Goal: Find specific page/section: Find specific page/section

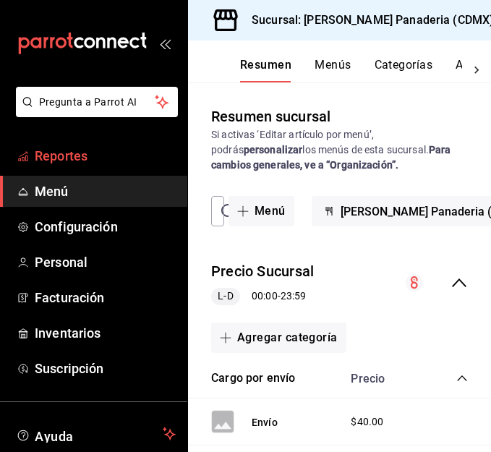
click at [96, 157] on span "Reportes" at bounding box center [105, 156] width 141 height 20
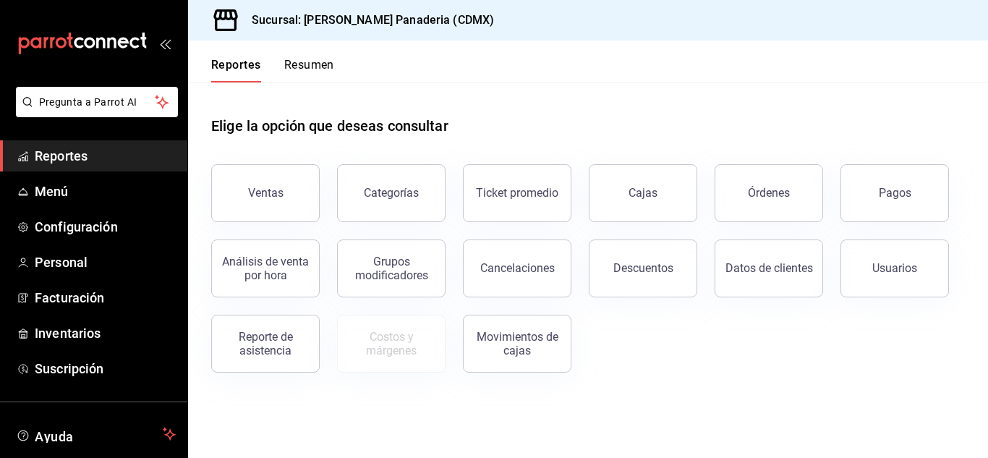
click at [490, 194] on div "Ventas Categorías Ticket promedio Cajas Órdenes Pagos Análisis de venta por hor…" at bounding box center [579, 260] width 771 height 226
click at [490, 200] on button "Pagos" at bounding box center [894, 193] width 108 height 58
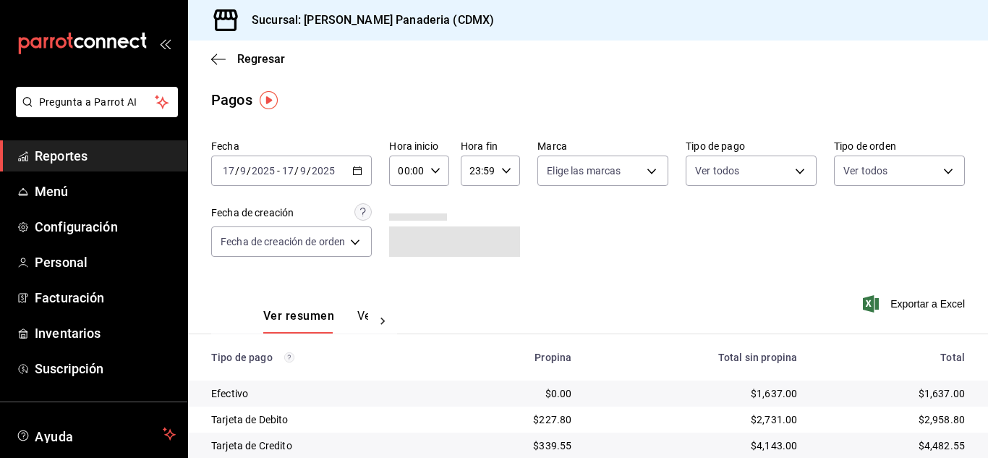
click at [365, 171] on div "[DATE] [DATE] - [DATE] [DATE]" at bounding box center [291, 171] width 161 height 30
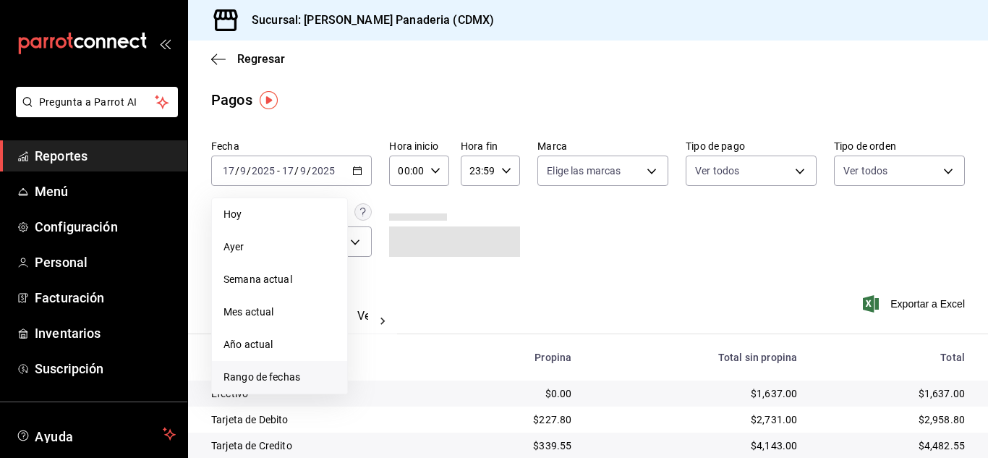
click at [290, 375] on span "Rango de fechas" at bounding box center [279, 377] width 112 height 15
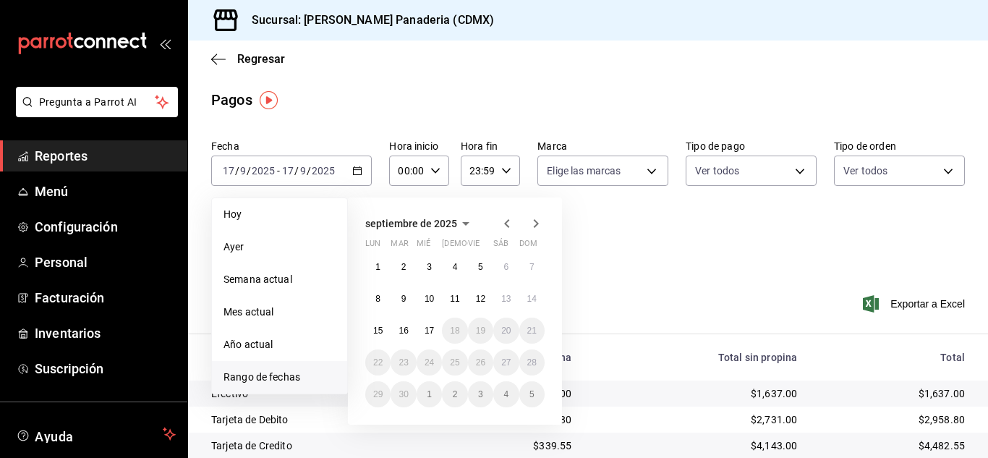
click at [41, 148] on span "Reportes" at bounding box center [105, 156] width 141 height 20
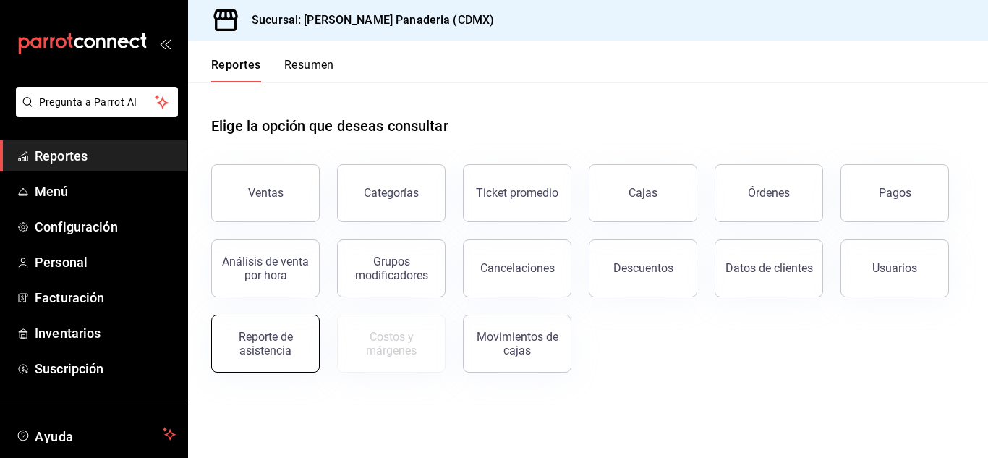
click at [264, 340] on div "Reporte de asistencia" at bounding box center [266, 343] width 90 height 27
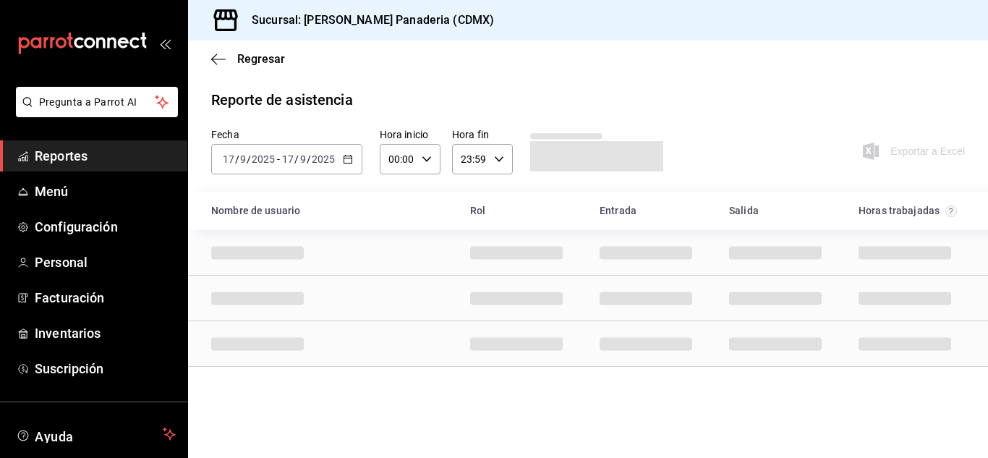
click at [351, 157] on \(Stroke\) "button" at bounding box center [348, 160] width 9 height 8
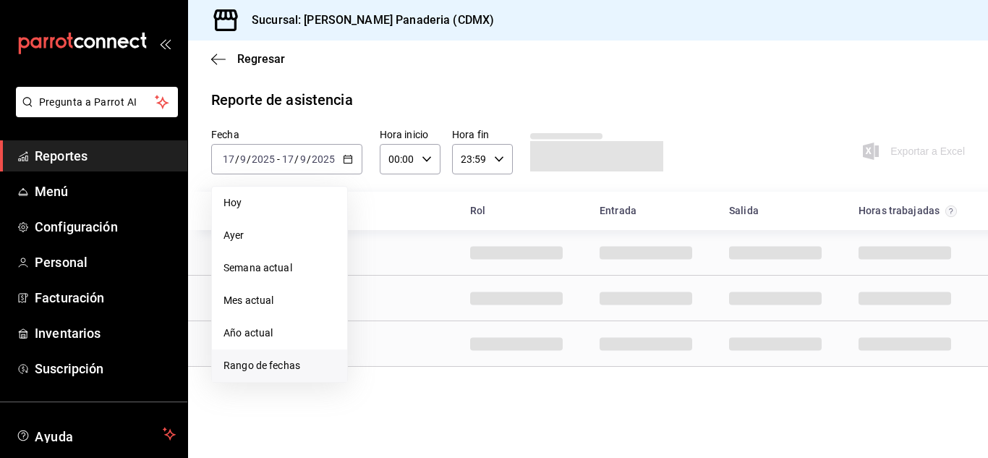
click at [285, 365] on span "Rango de fechas" at bounding box center [279, 365] width 112 height 15
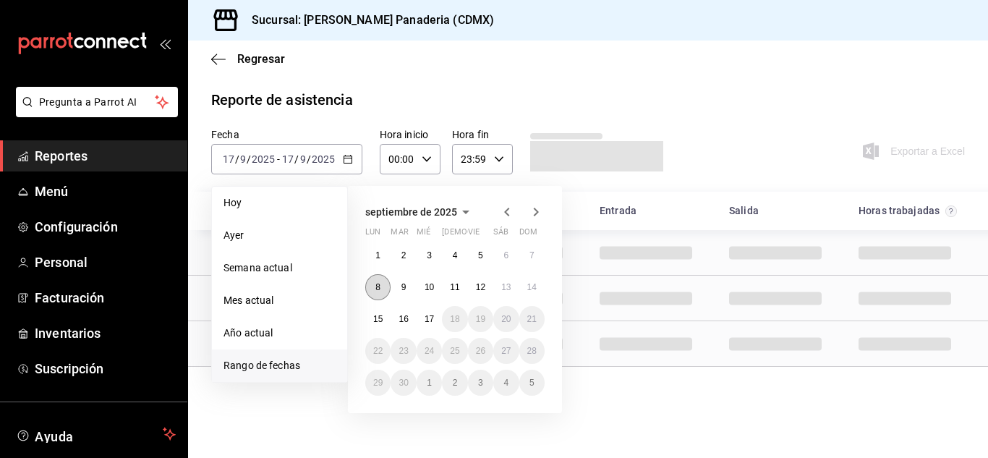
click at [384, 285] on button "8" at bounding box center [377, 287] width 25 height 26
click at [427, 317] on abbr "17" at bounding box center [429, 319] width 9 height 10
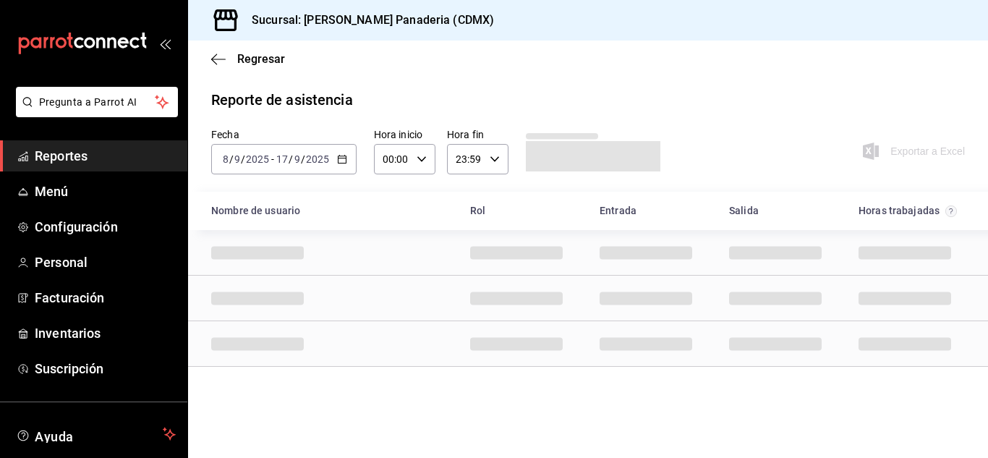
click at [72, 158] on span "Reportes" at bounding box center [105, 156] width 141 height 20
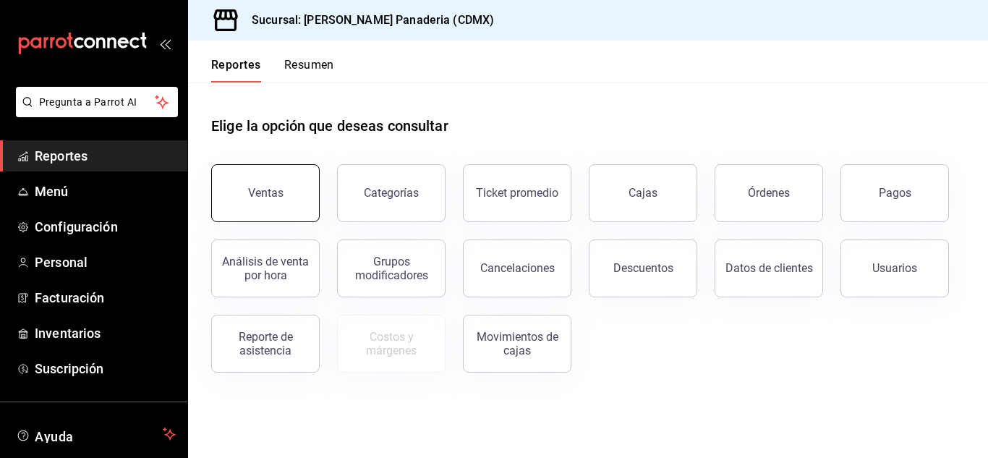
click at [265, 191] on div "Ventas" at bounding box center [265, 193] width 35 height 14
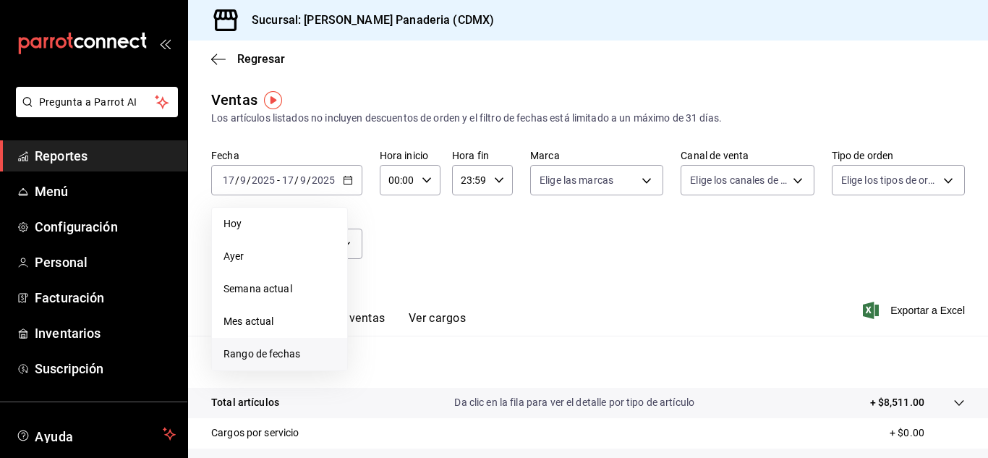
click at [316, 351] on span "Rango de fechas" at bounding box center [279, 353] width 112 height 15
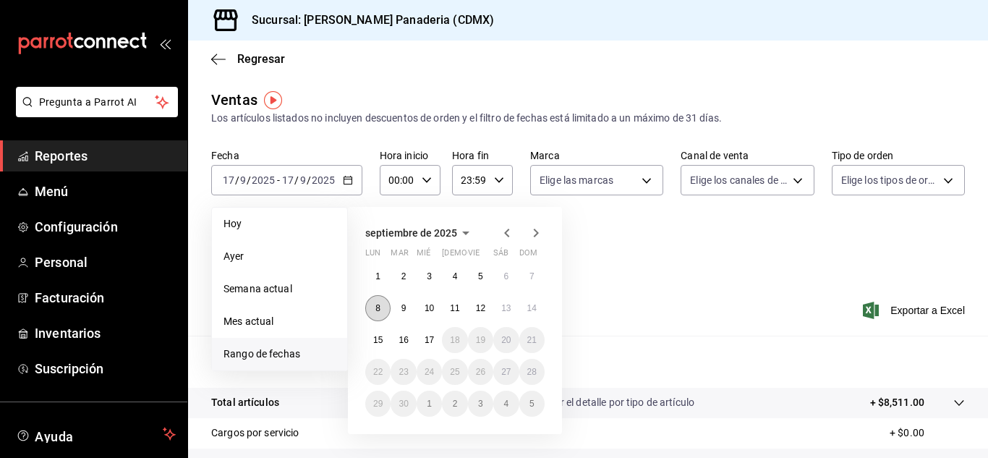
click at [384, 310] on button "8" at bounding box center [377, 308] width 25 height 26
click at [427, 344] on abbr "17" at bounding box center [429, 340] width 9 height 10
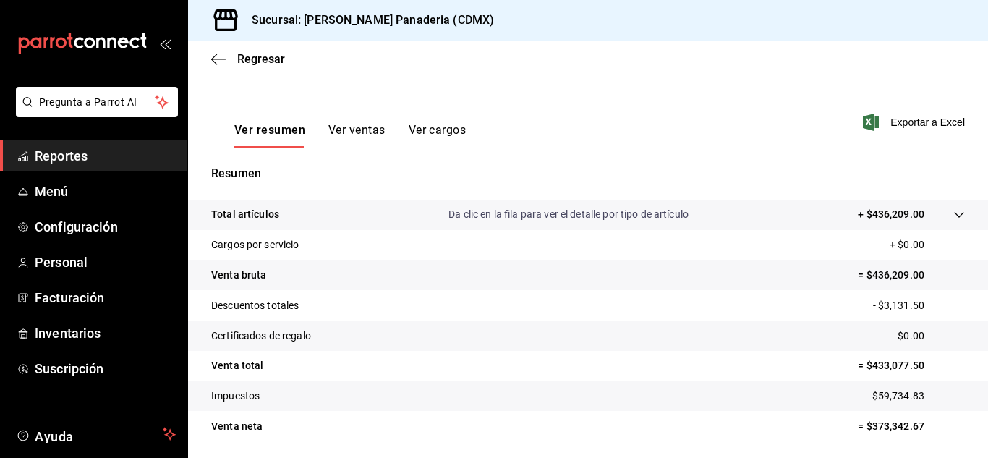
click at [366, 147] on button "Ver ventas" at bounding box center [356, 135] width 57 height 25
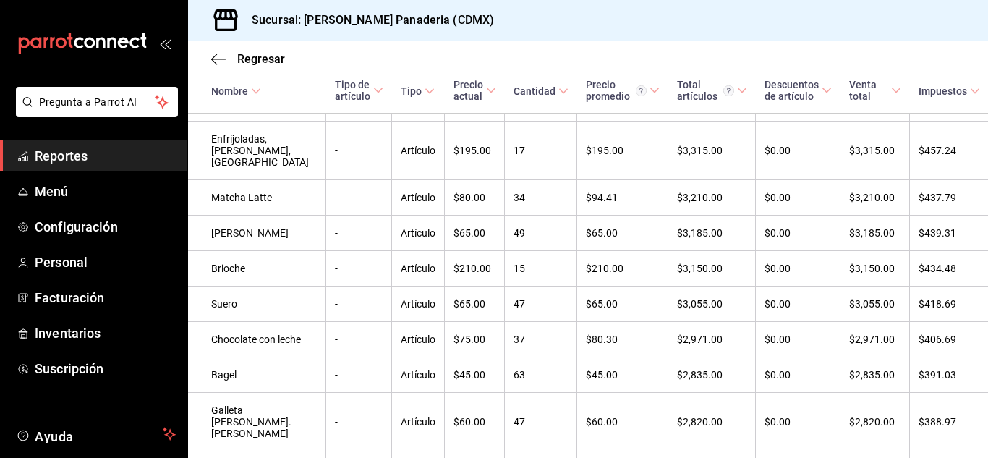
scroll to position [2290, 0]
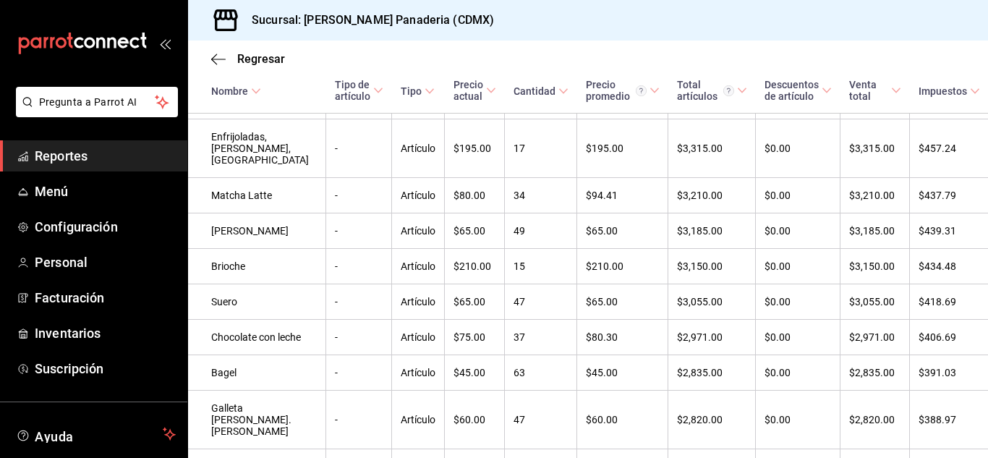
click at [247, 88] on div "Nombre" at bounding box center [229, 91] width 37 height 12
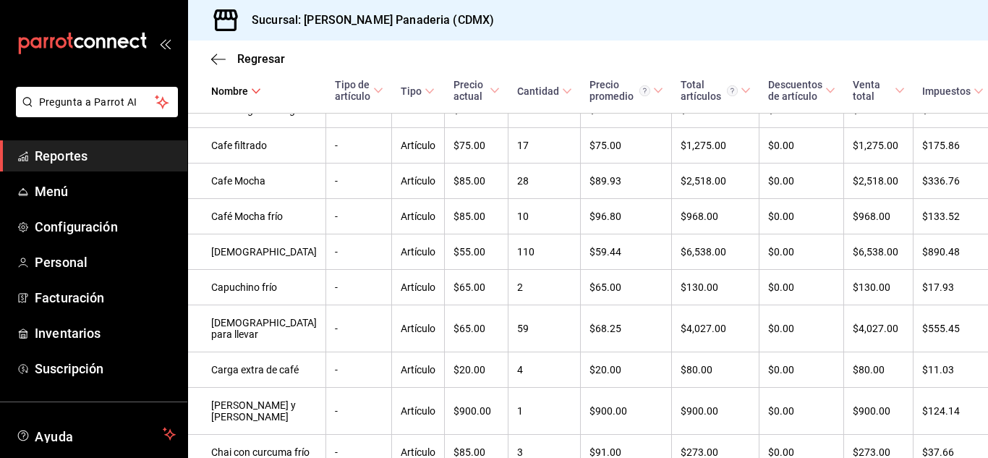
scroll to position [777, 0]
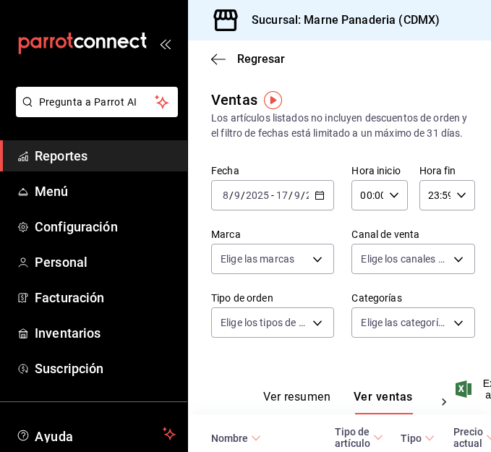
click at [54, 152] on span "Reportes" at bounding box center [105, 156] width 141 height 20
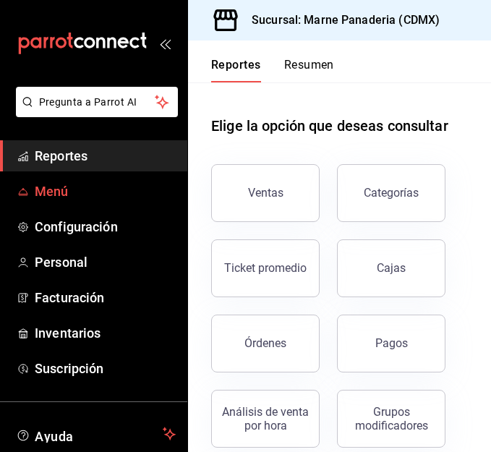
click at [54, 183] on span "Menú" at bounding box center [105, 192] width 141 height 20
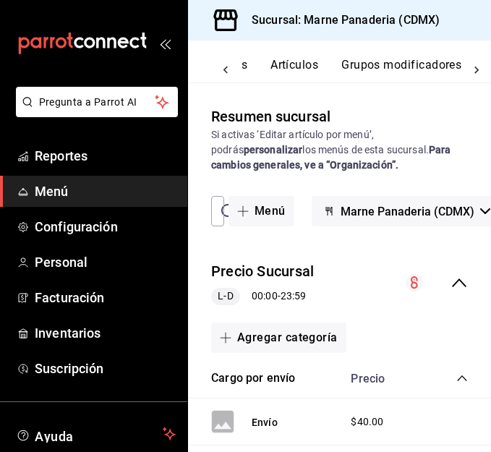
scroll to position [0, 182]
click at [315, 61] on button "Artículos" at bounding box center [298, 70] width 48 height 25
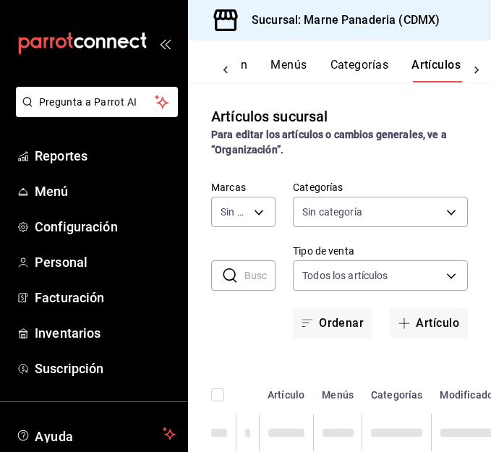
type input "85d85fe5-a511-429d-a5b7-b41691660ca2"
type input "ed7b3c48-de40-42f0-b32d-b62e425c3e7b,4dd16bc6-178f-46f9-a839-483948b183c3,0756c…"
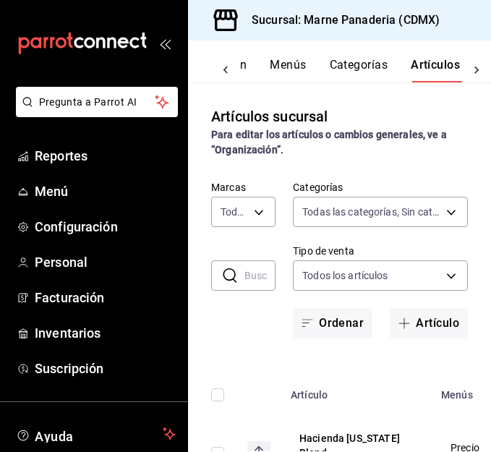
click at [245, 276] on input "text" at bounding box center [259, 275] width 31 height 29
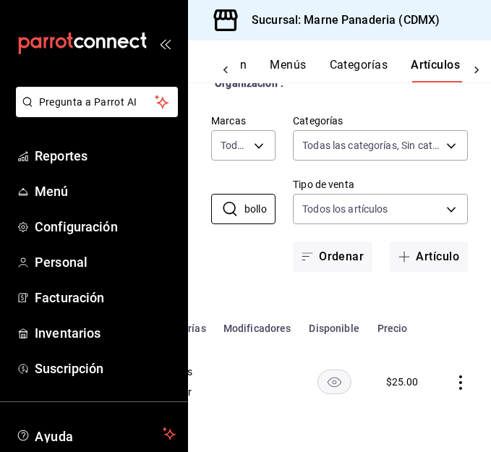
scroll to position [0, 370]
type input "bollo"
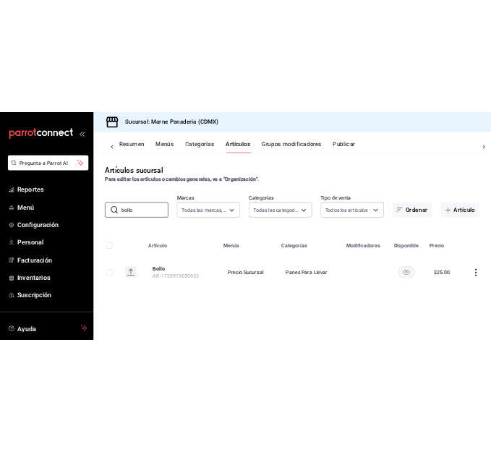
scroll to position [0, 0]
